Goal: Navigation & Orientation: Understand site structure

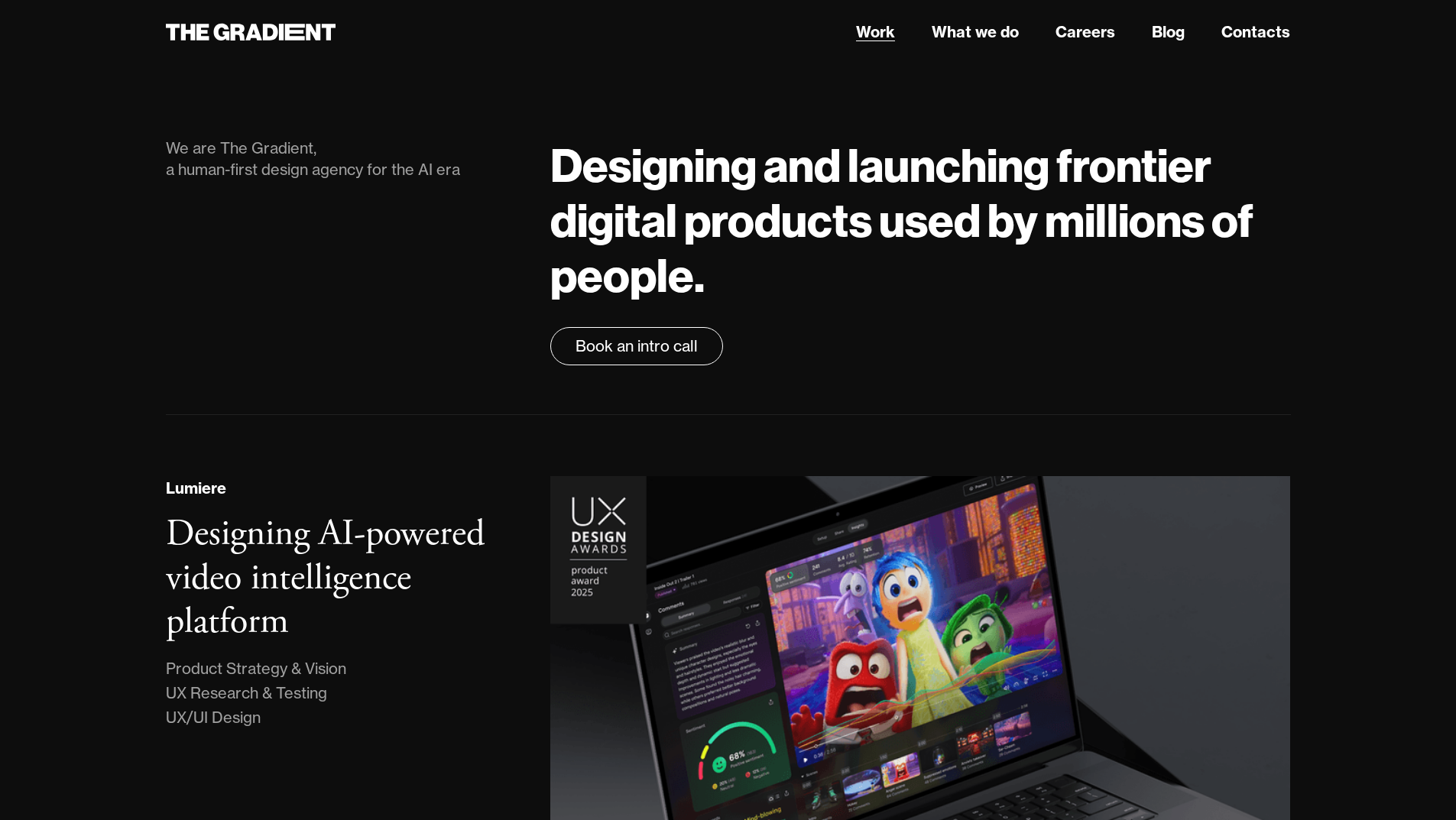
click at [876, 32] on link "Work" at bounding box center [875, 31] width 39 height 22
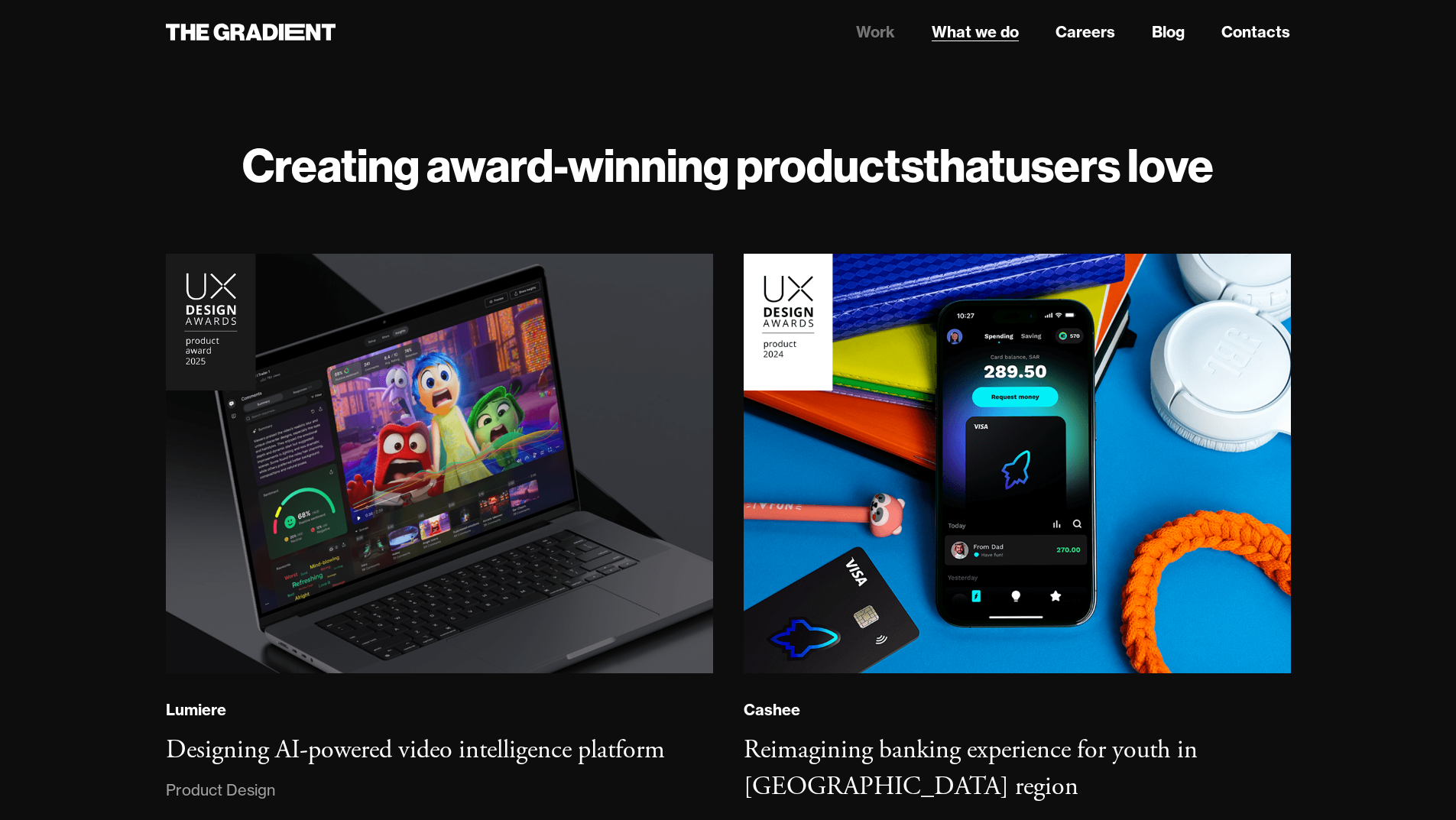
click at [964, 36] on link "What we do" at bounding box center [975, 31] width 87 height 22
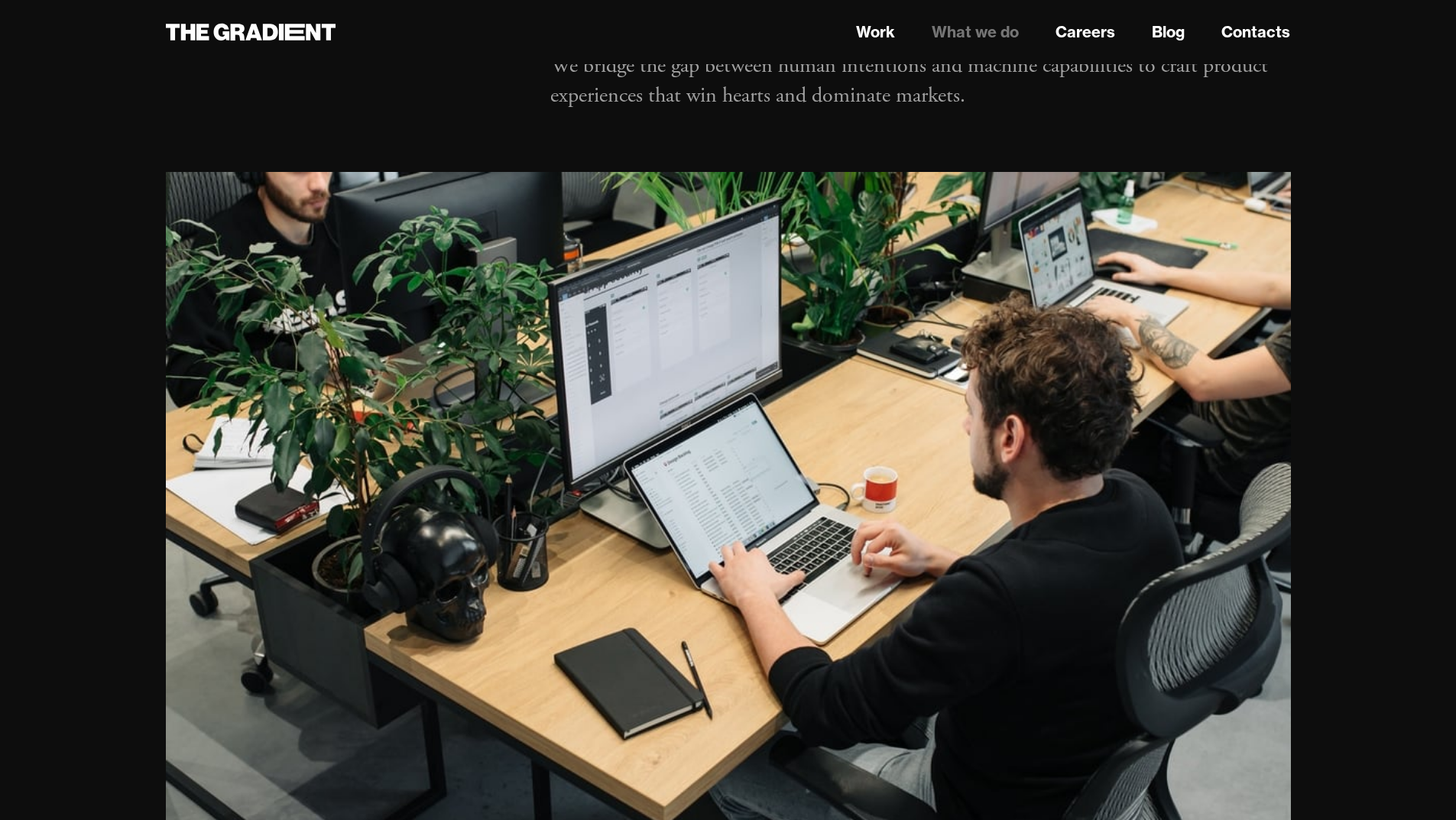
scroll to position [202, 0]
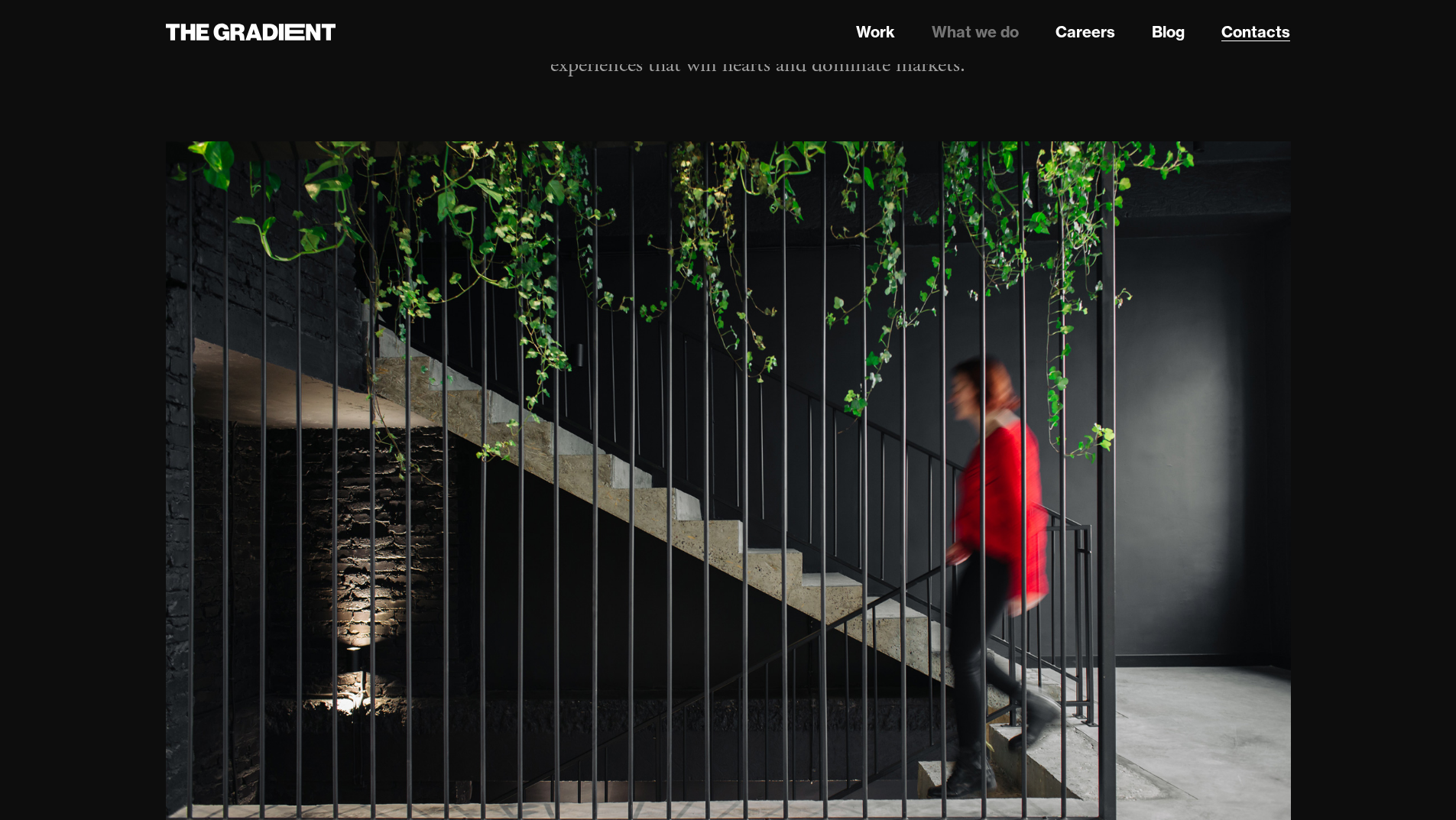
click at [1264, 33] on link "Contacts" at bounding box center [1255, 31] width 68 height 22
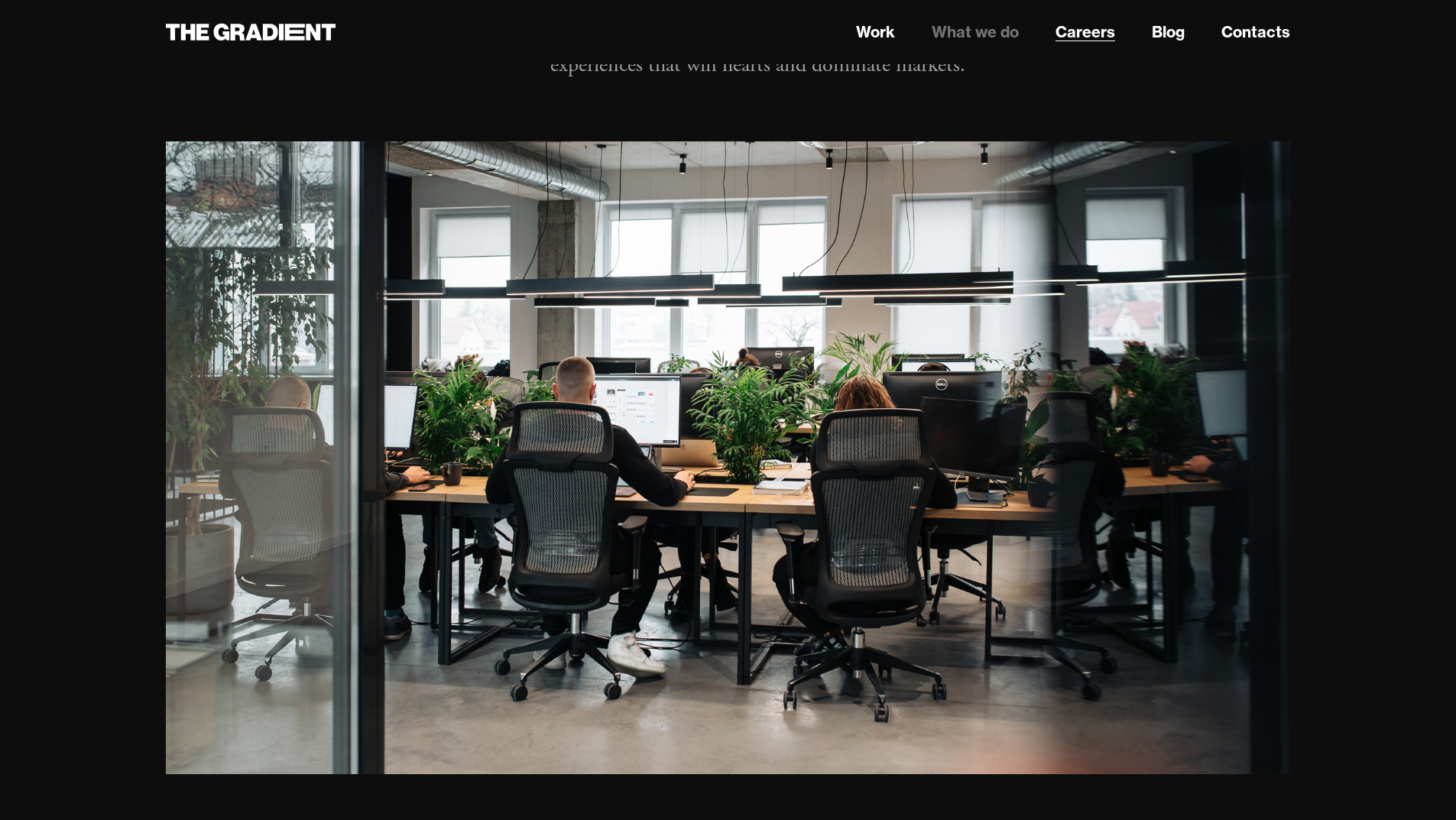
click at [1075, 36] on link "Careers" at bounding box center [1085, 31] width 59 height 22
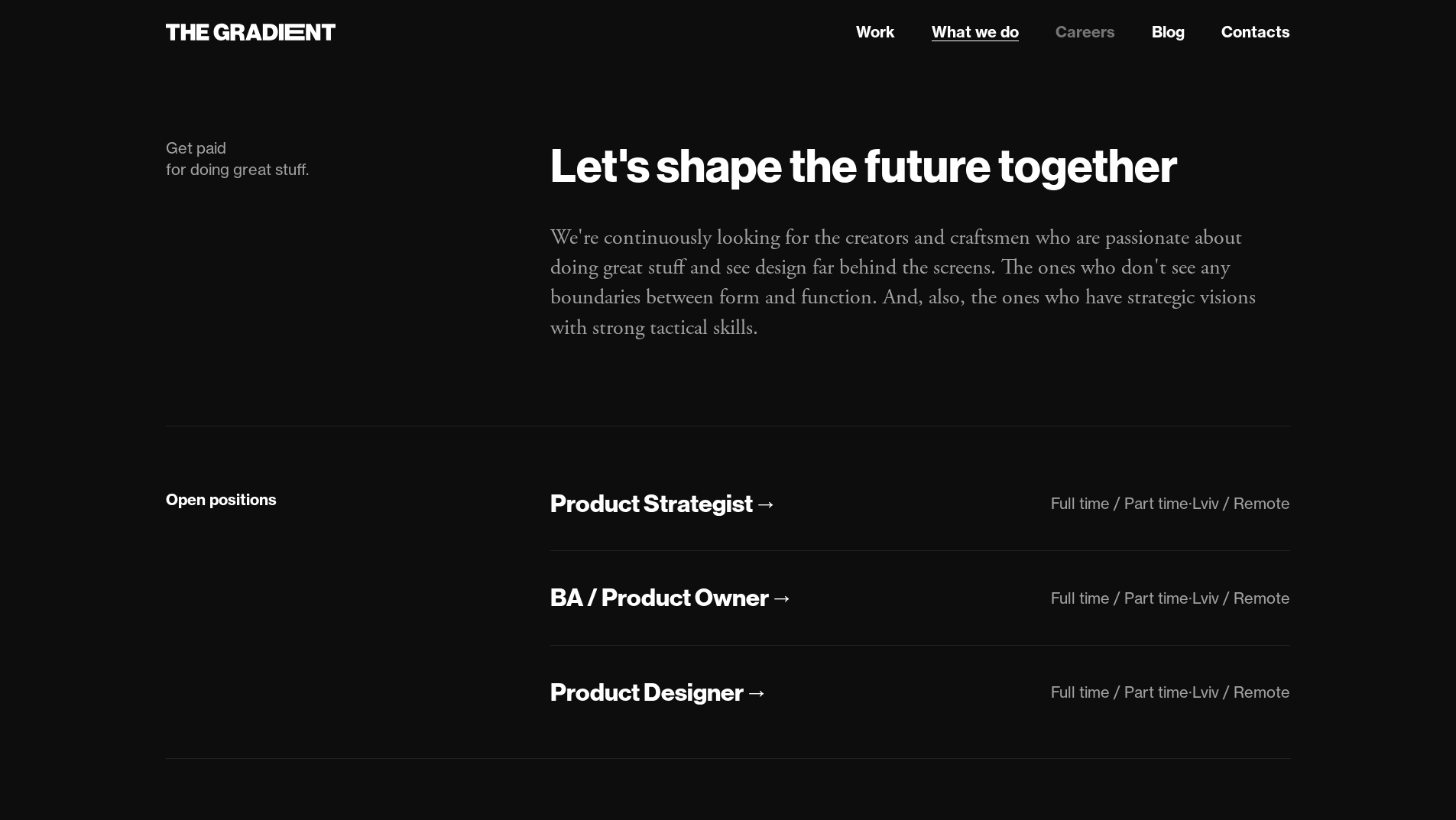
click at [985, 25] on link "What we do" at bounding box center [975, 31] width 87 height 22
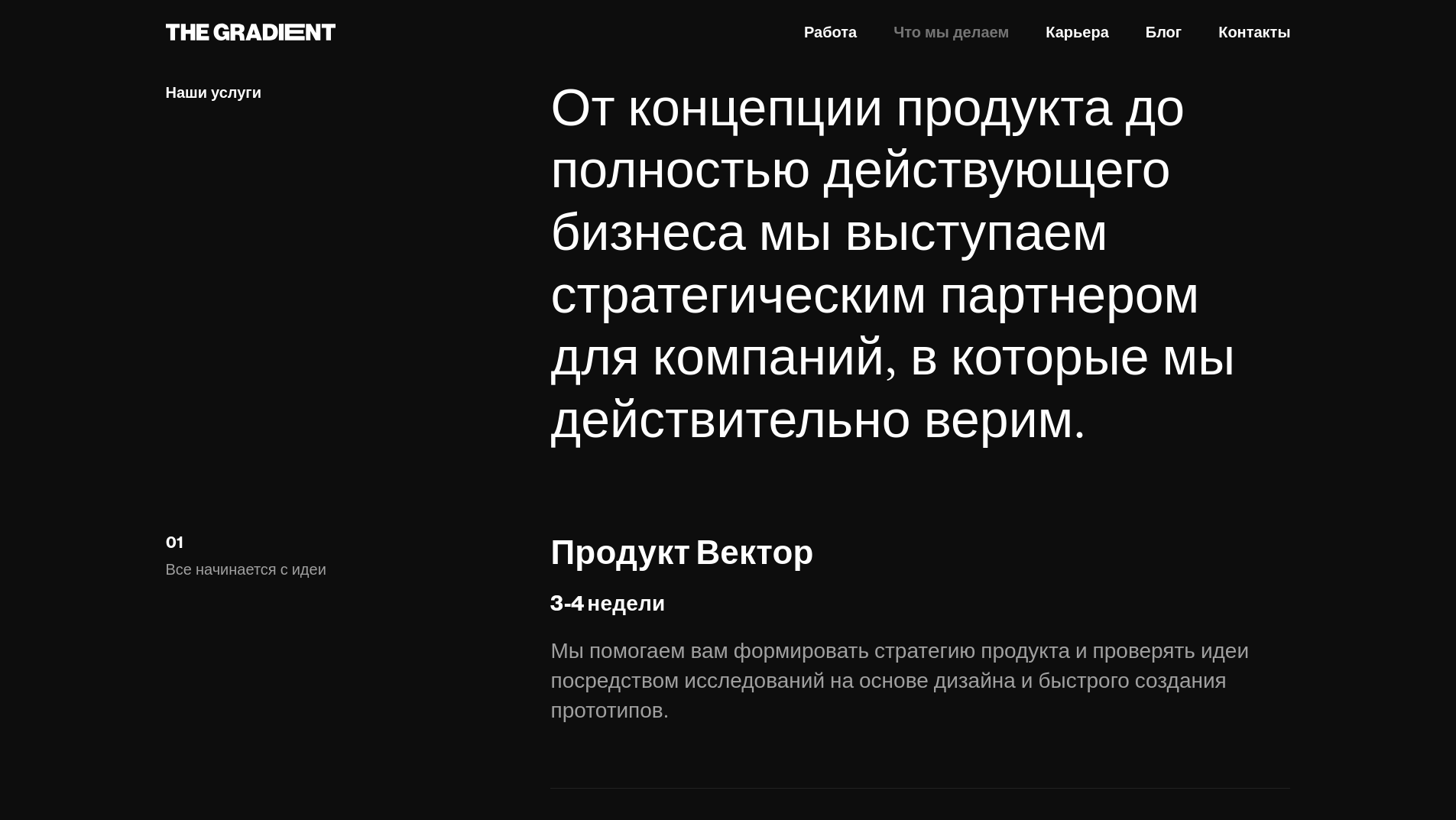
scroll to position [1941, 0]
